Goal: Find specific page/section: Find specific page/section

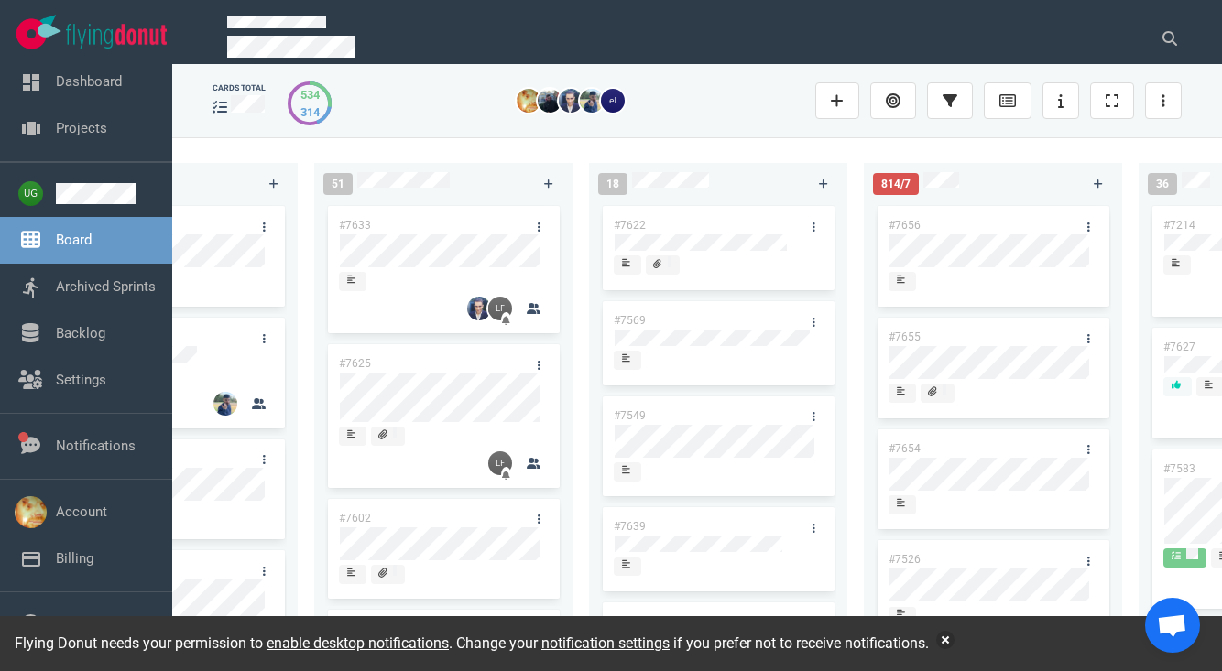
scroll to position [0, 259]
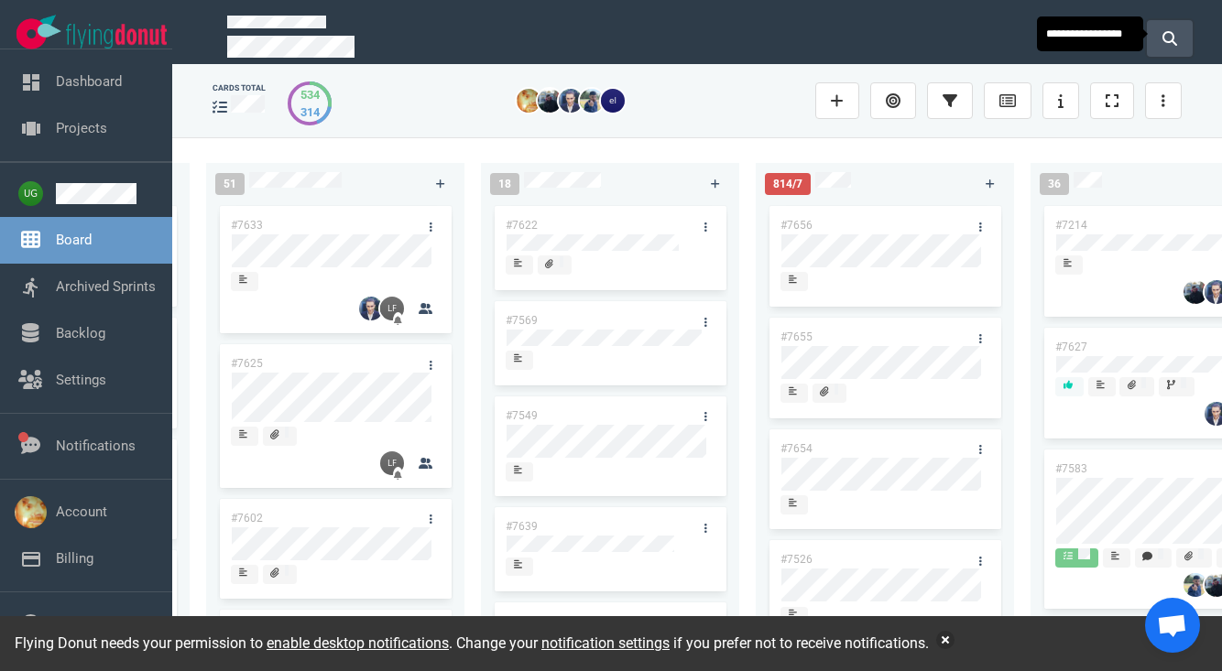
click at [1186, 21] on button at bounding box center [1170, 38] width 46 height 37
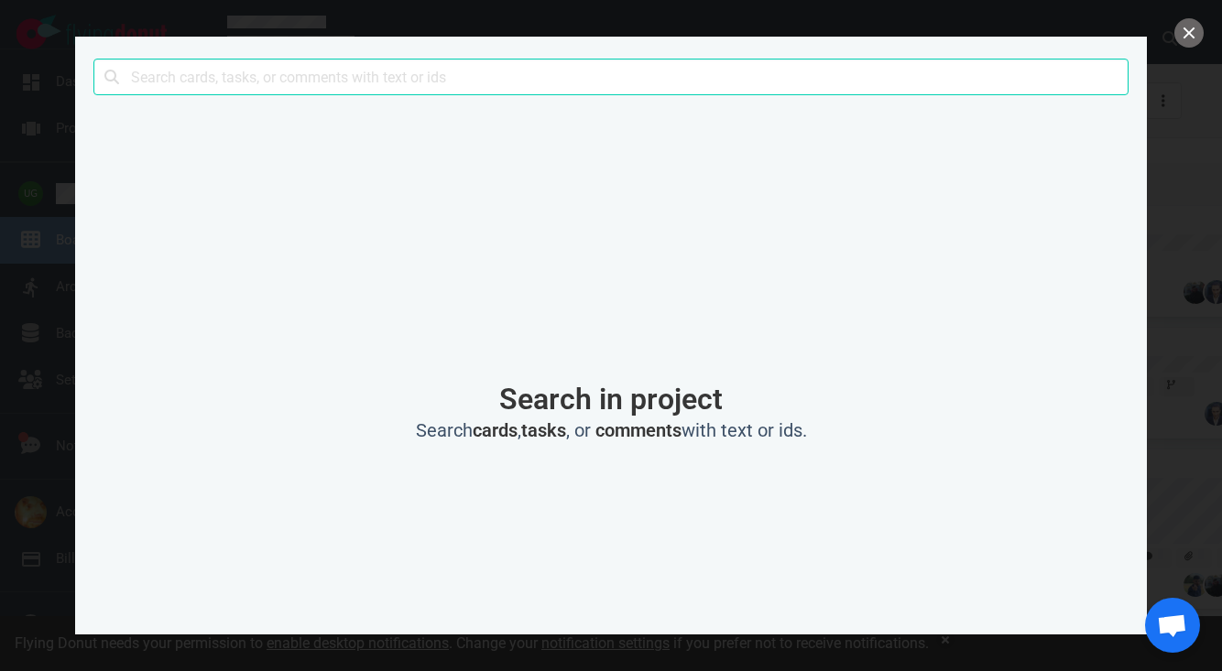
click at [629, 71] on input "text" at bounding box center [610, 77] width 1035 height 37
click at [501, 71] on input "text" at bounding box center [610, 77] width 1035 height 37
type input "φ"
type input "g"
type input "he"
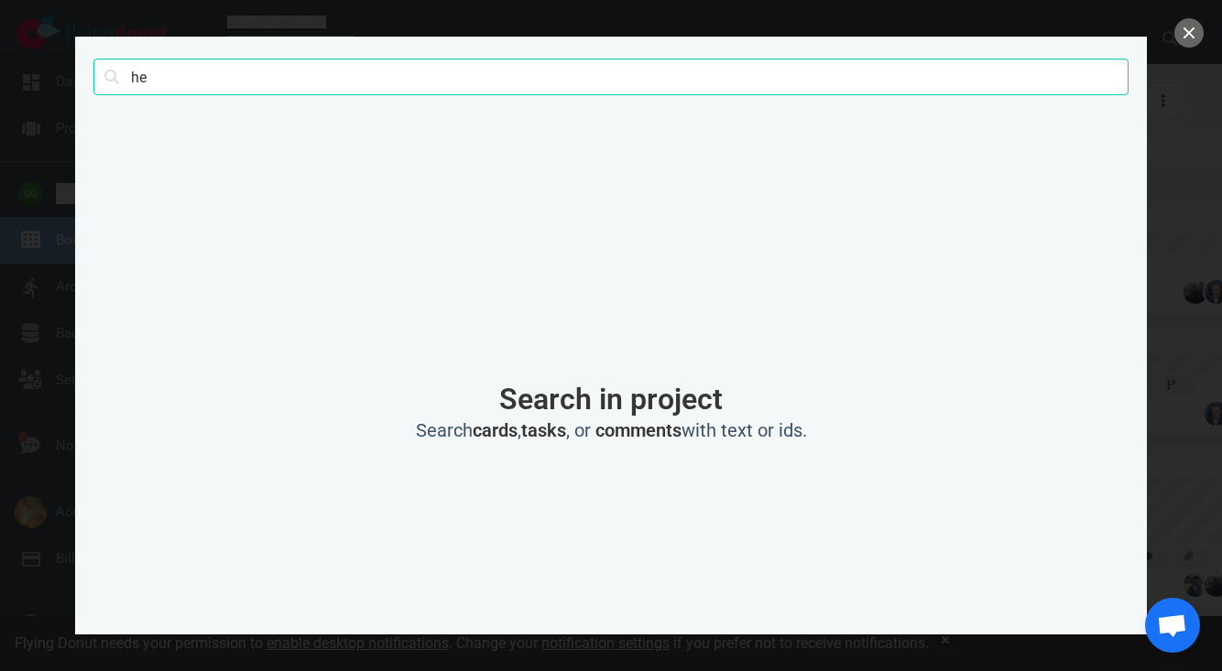
click at [1178, 50] on div at bounding box center [611, 335] width 1222 height 671
click at [1178, 47] on div at bounding box center [611, 335] width 1222 height 671
click at [1188, 32] on button "close" at bounding box center [1188, 32] width 29 height 29
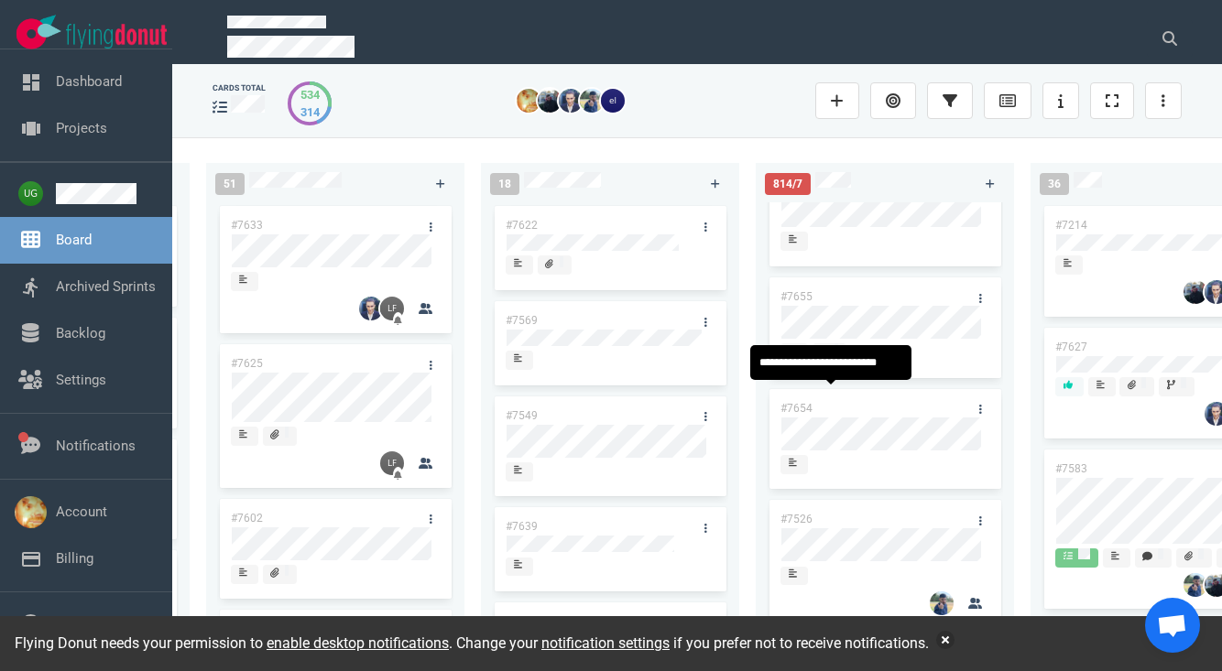
scroll to position [53, 0]
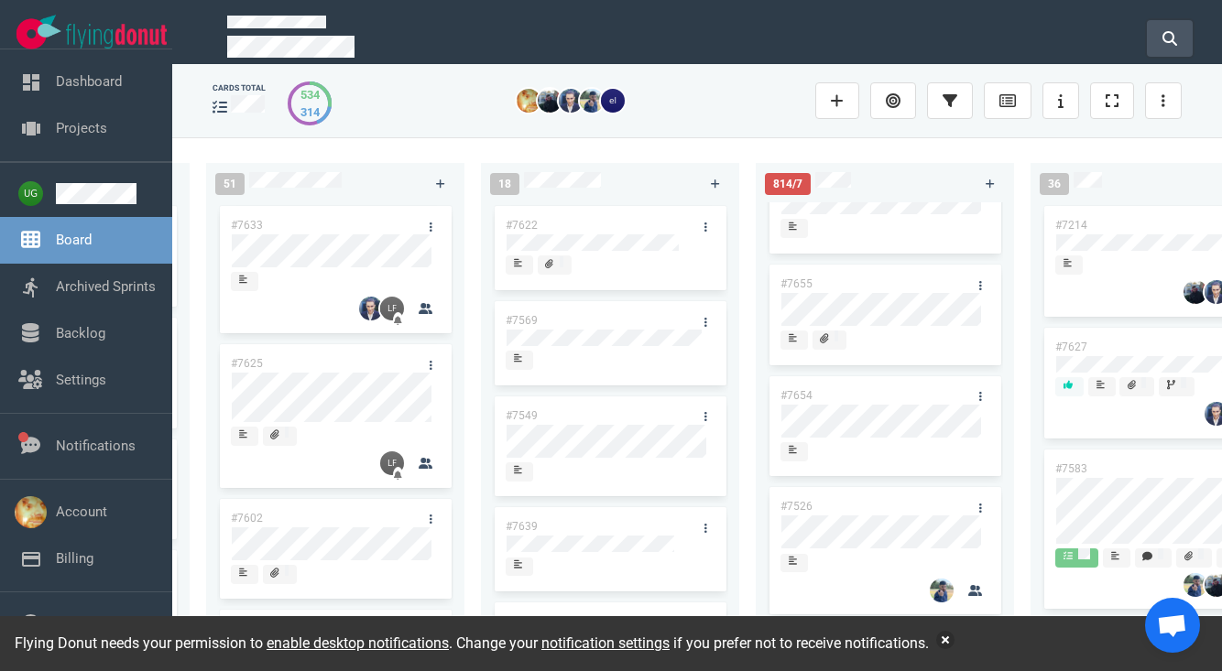
click at [1181, 27] on button at bounding box center [1170, 38] width 46 height 37
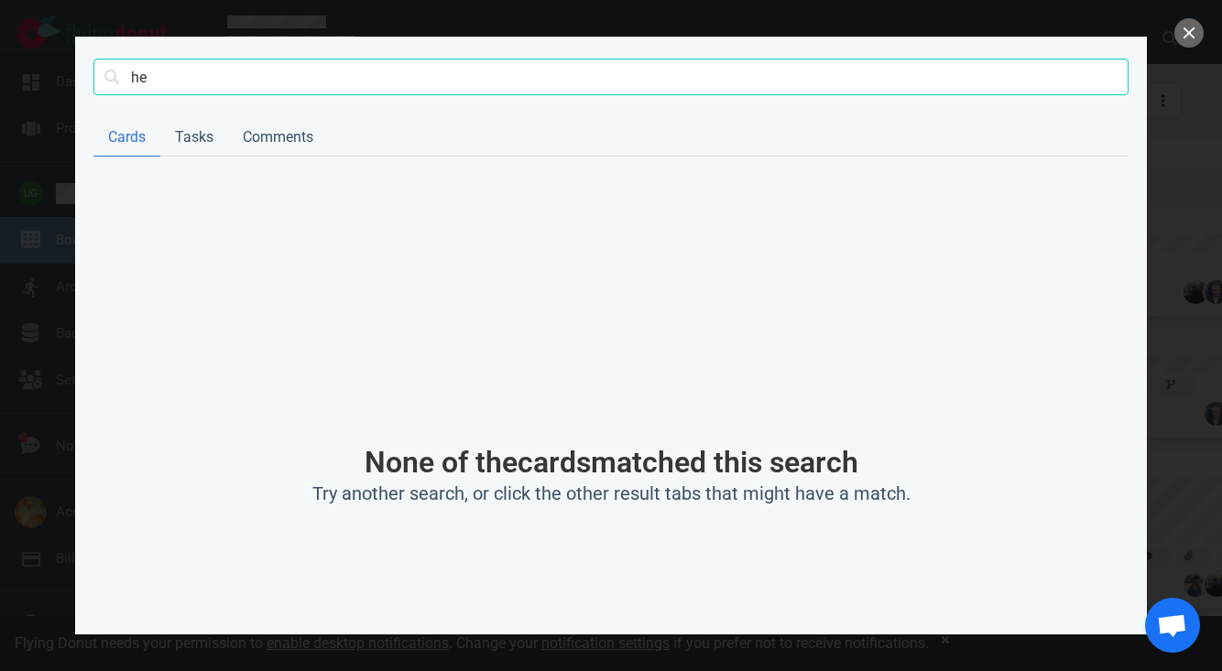
click at [768, 76] on input "he" at bounding box center [610, 77] width 1035 height 37
type input "requests"
click button "Search" at bounding box center [0, 0] width 0 height 0
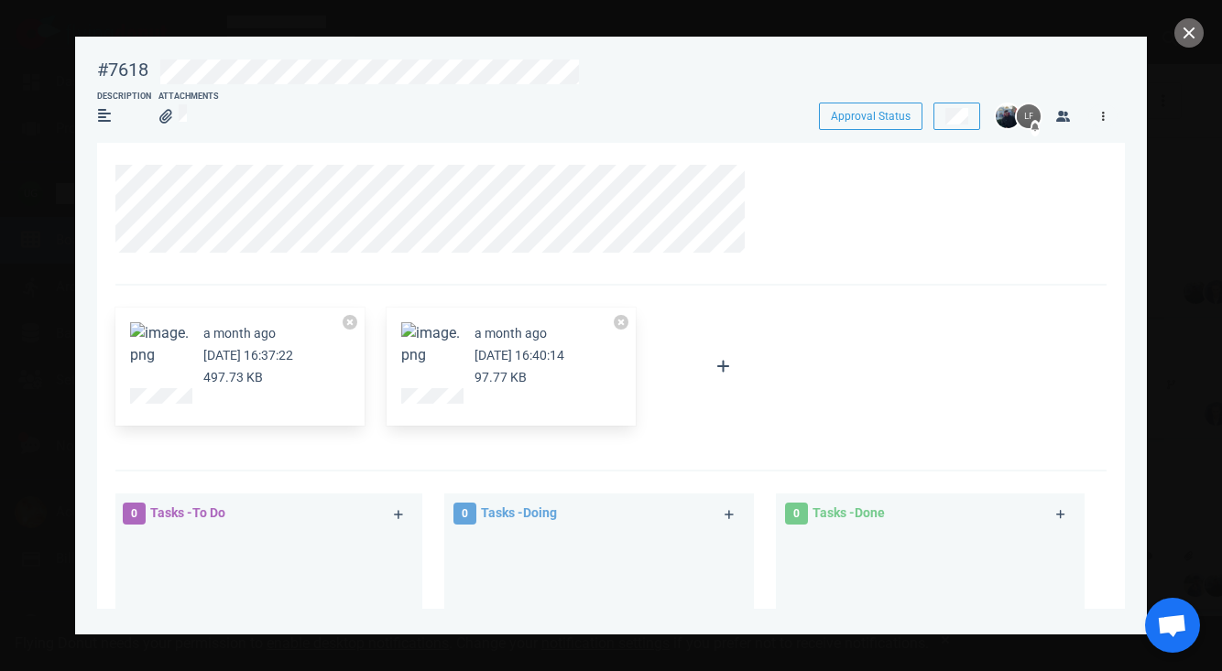
click at [1106, 116] on link at bounding box center [1102, 115] width 29 height 23
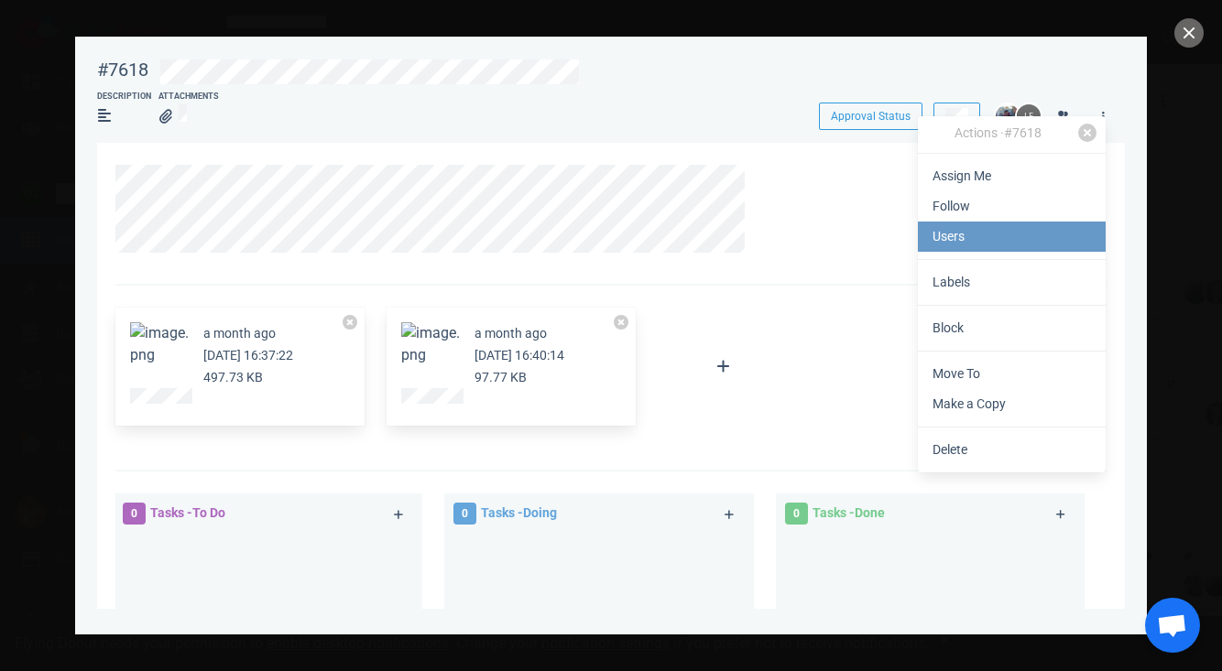
click at [1030, 229] on link "Users" at bounding box center [1012, 237] width 188 height 30
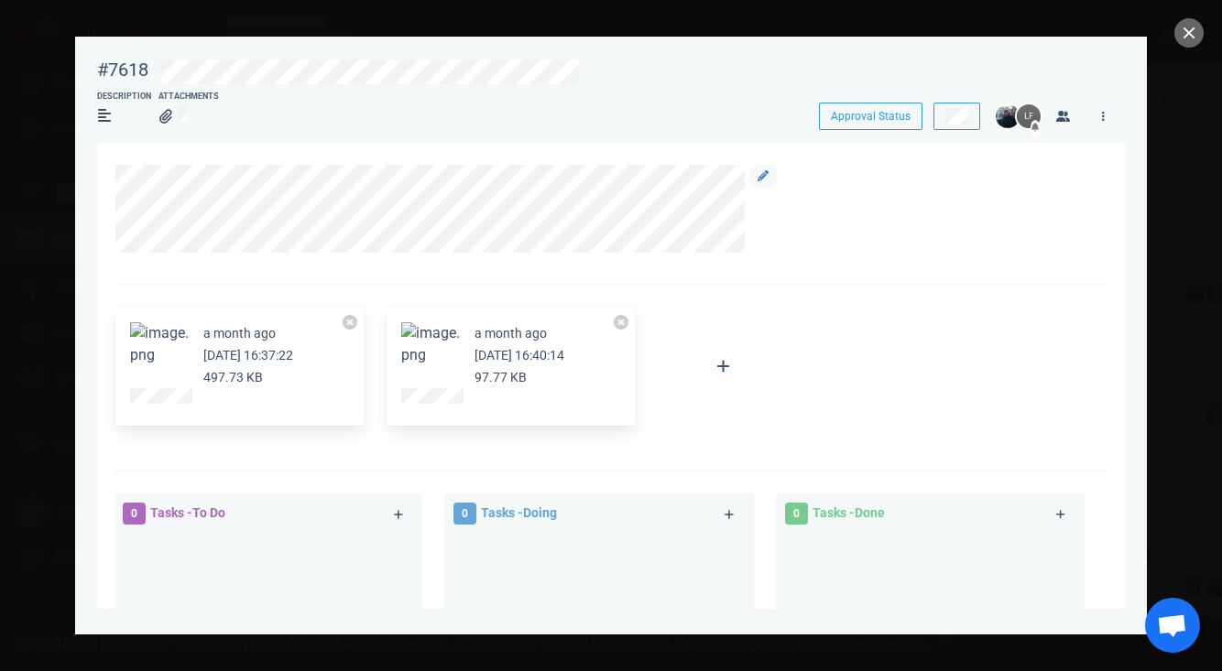
click at [761, 238] on div at bounding box center [761, 209] width 33 height 88
drag, startPoint x: 101, startPoint y: 65, endPoint x: 148, endPoint y: 63, distance: 47.7
click at [148, 63] on div "#7618 Approval Status" at bounding box center [611, 69] width 1050 height 43
copy div "#7618"
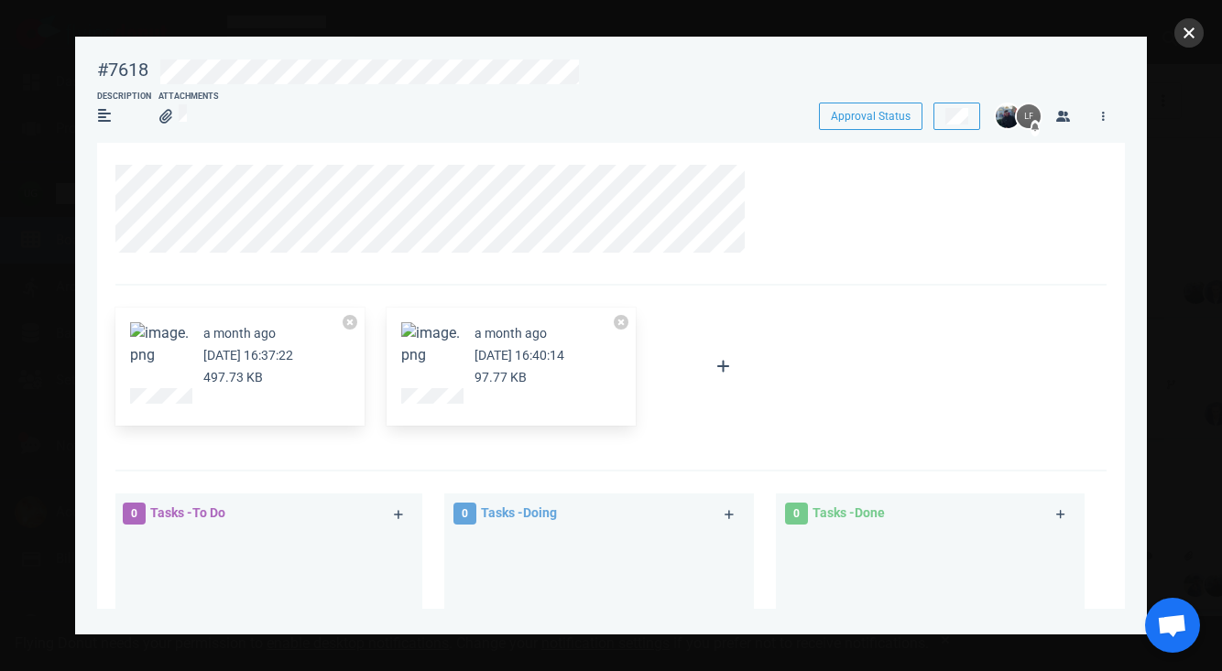
click at [1193, 32] on button "close" at bounding box center [1188, 32] width 29 height 29
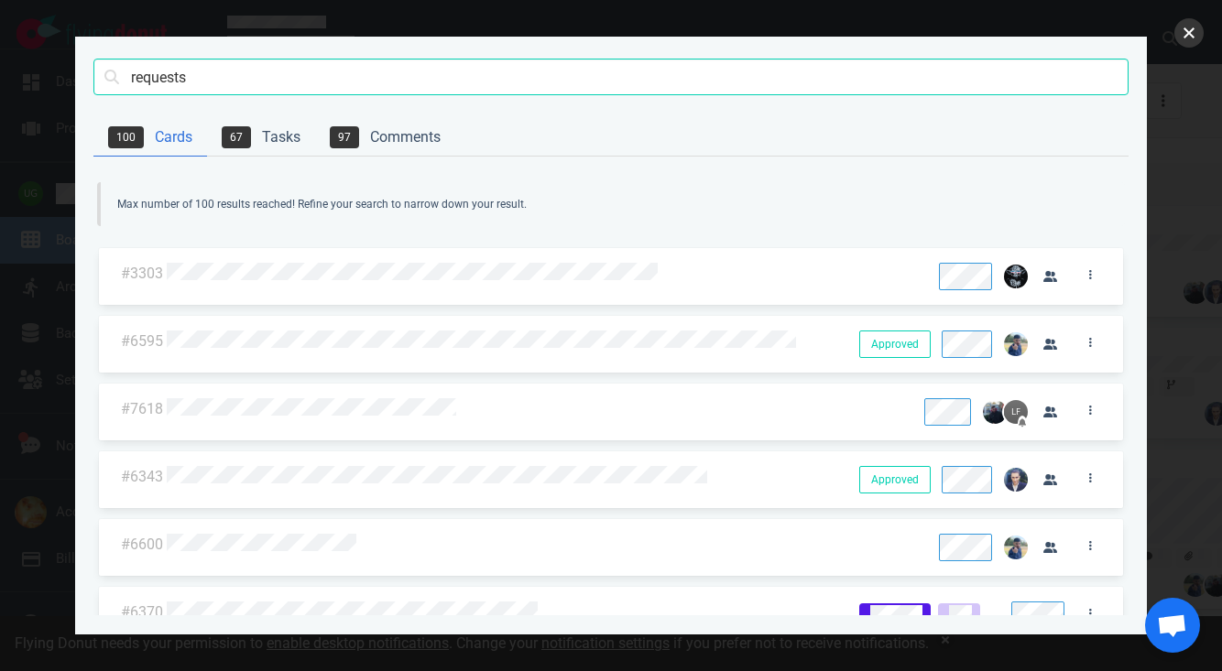
click at [1189, 36] on button "close" at bounding box center [1188, 32] width 29 height 29
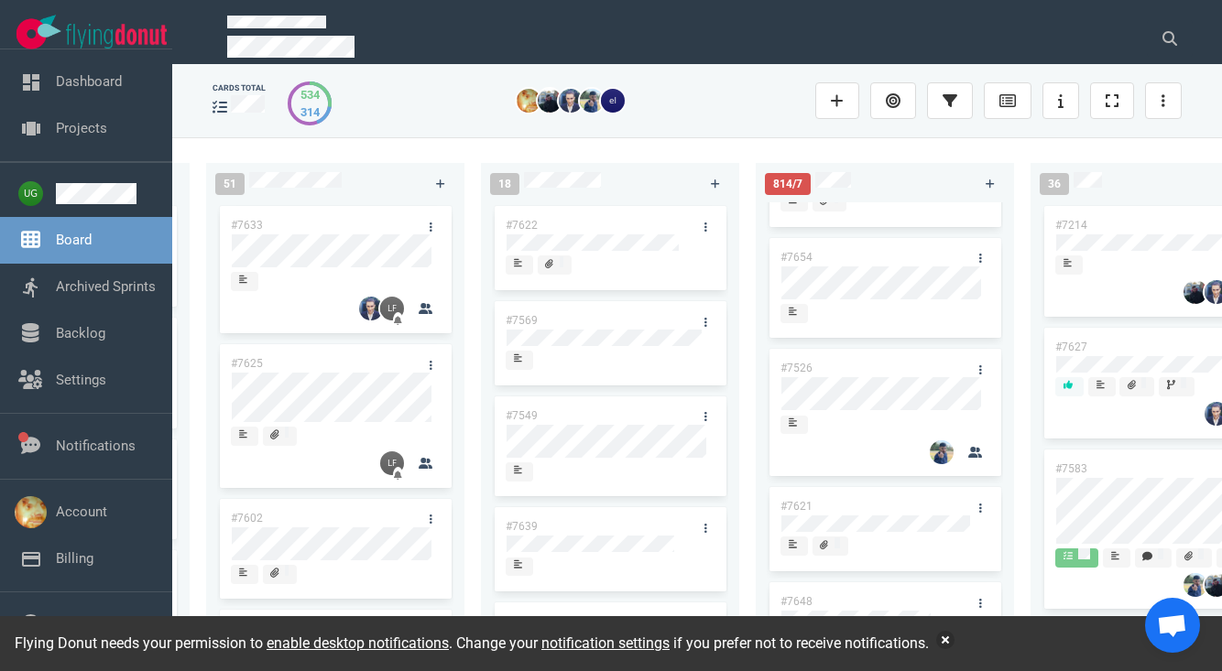
scroll to position [267, 0]
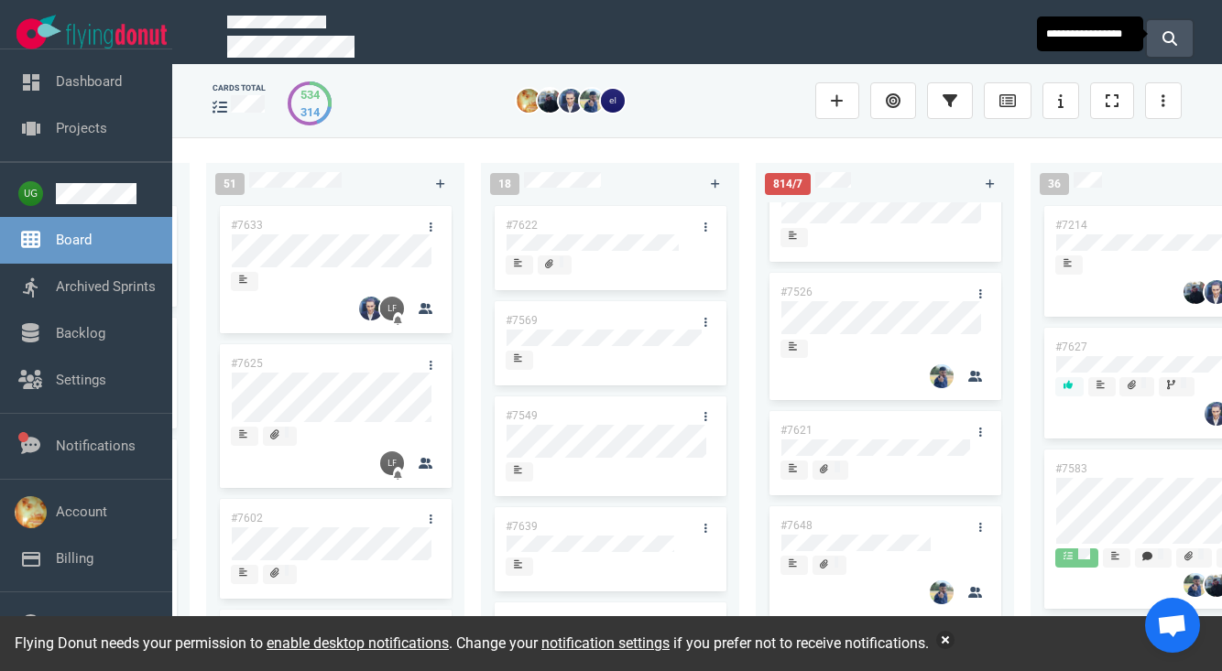
click at [1161, 26] on button at bounding box center [1170, 38] width 46 height 37
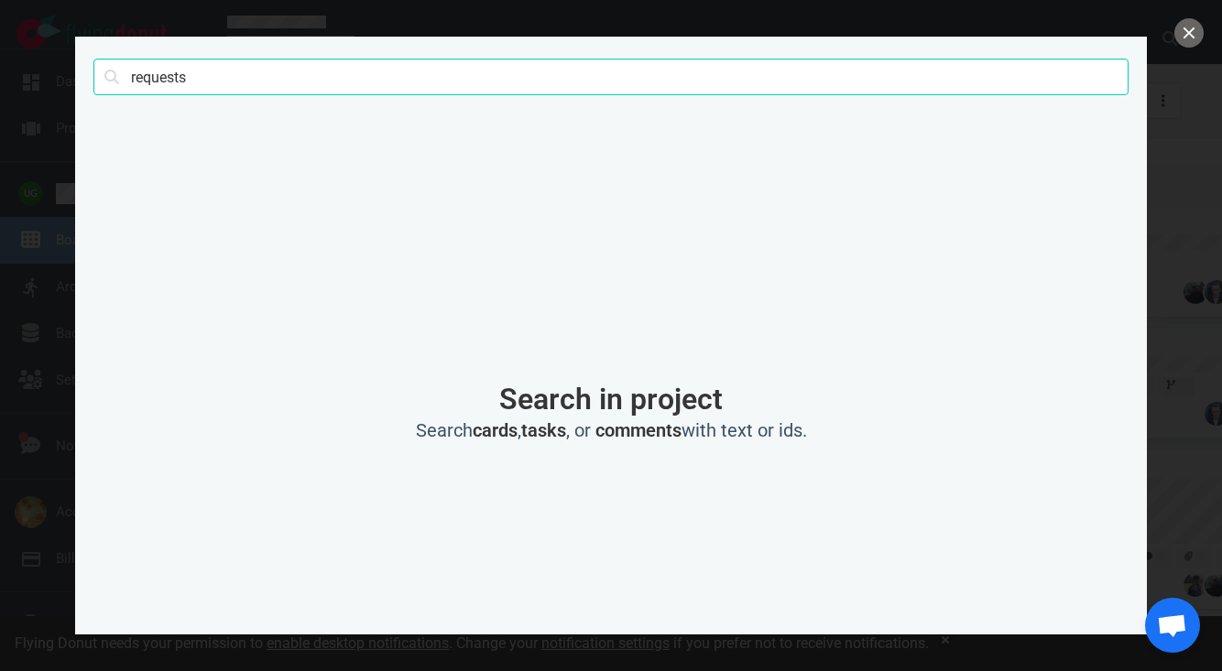
click at [755, 77] on input "requests" at bounding box center [610, 77] width 1035 height 37
type input "email"
click button "Search" at bounding box center [0, 0] width 0 height 0
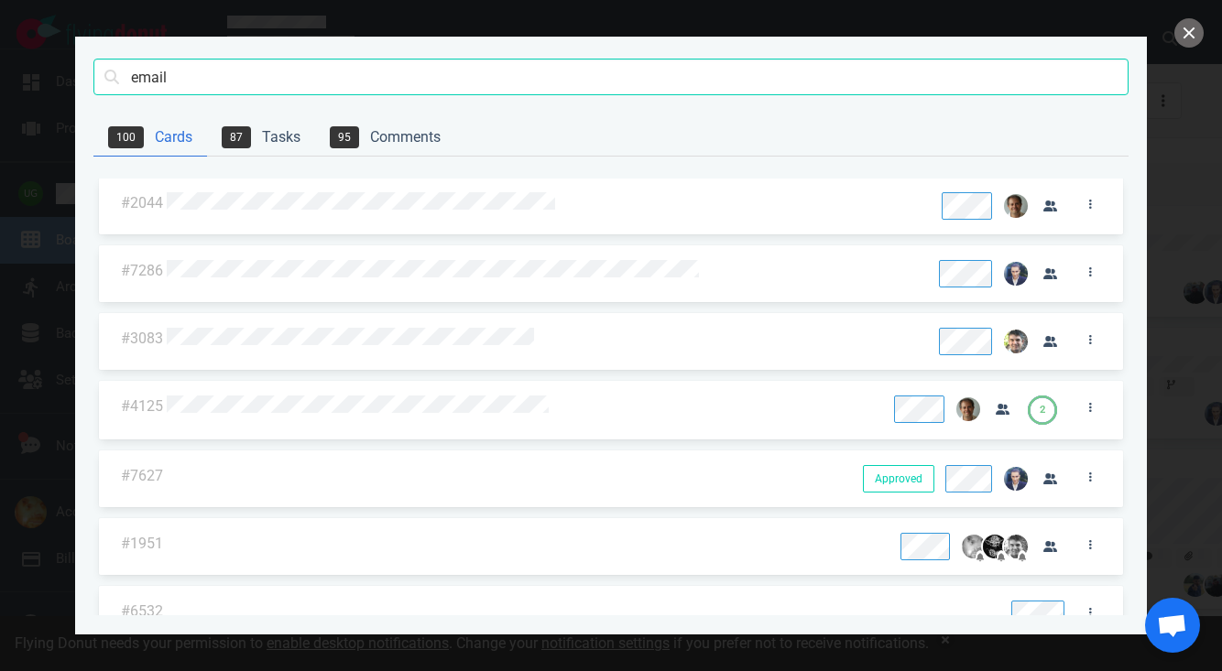
scroll to position [915, 0]
